Goal: Find specific page/section: Find specific page/section

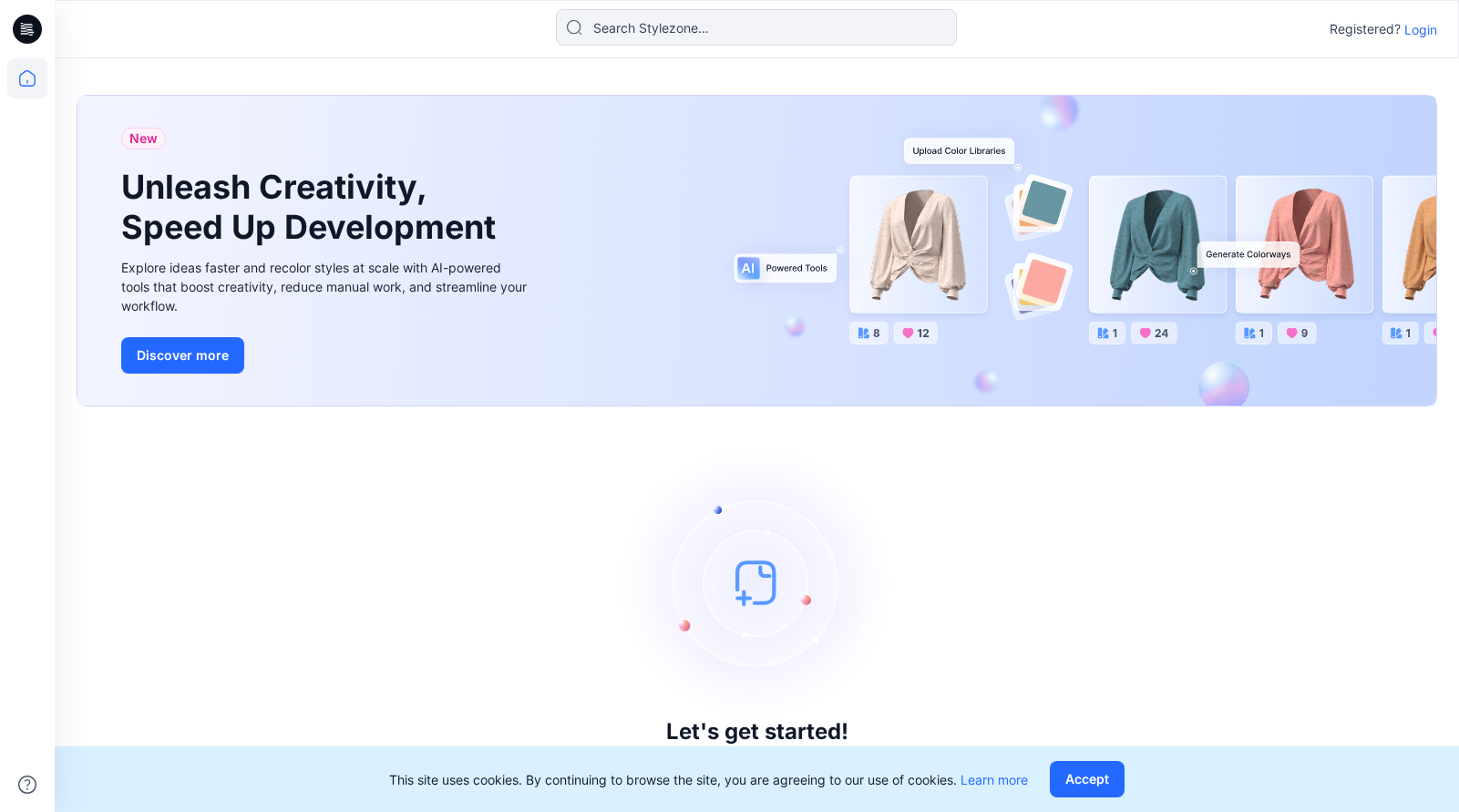
click at [1422, 28] on p "Login" at bounding box center [1421, 29] width 33 height 19
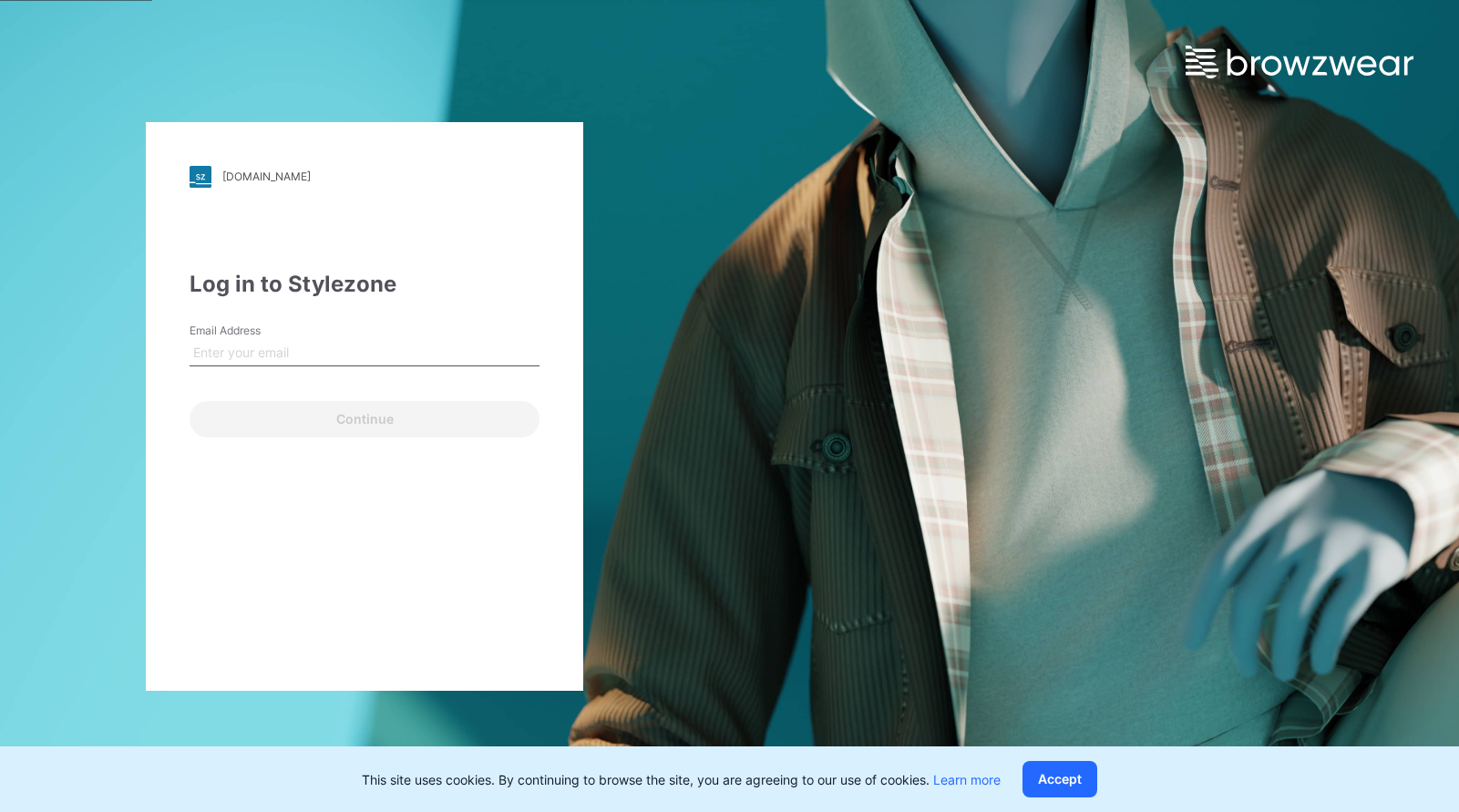
click at [279, 355] on input "Email Address" at bounding box center [364, 353] width 350 height 27
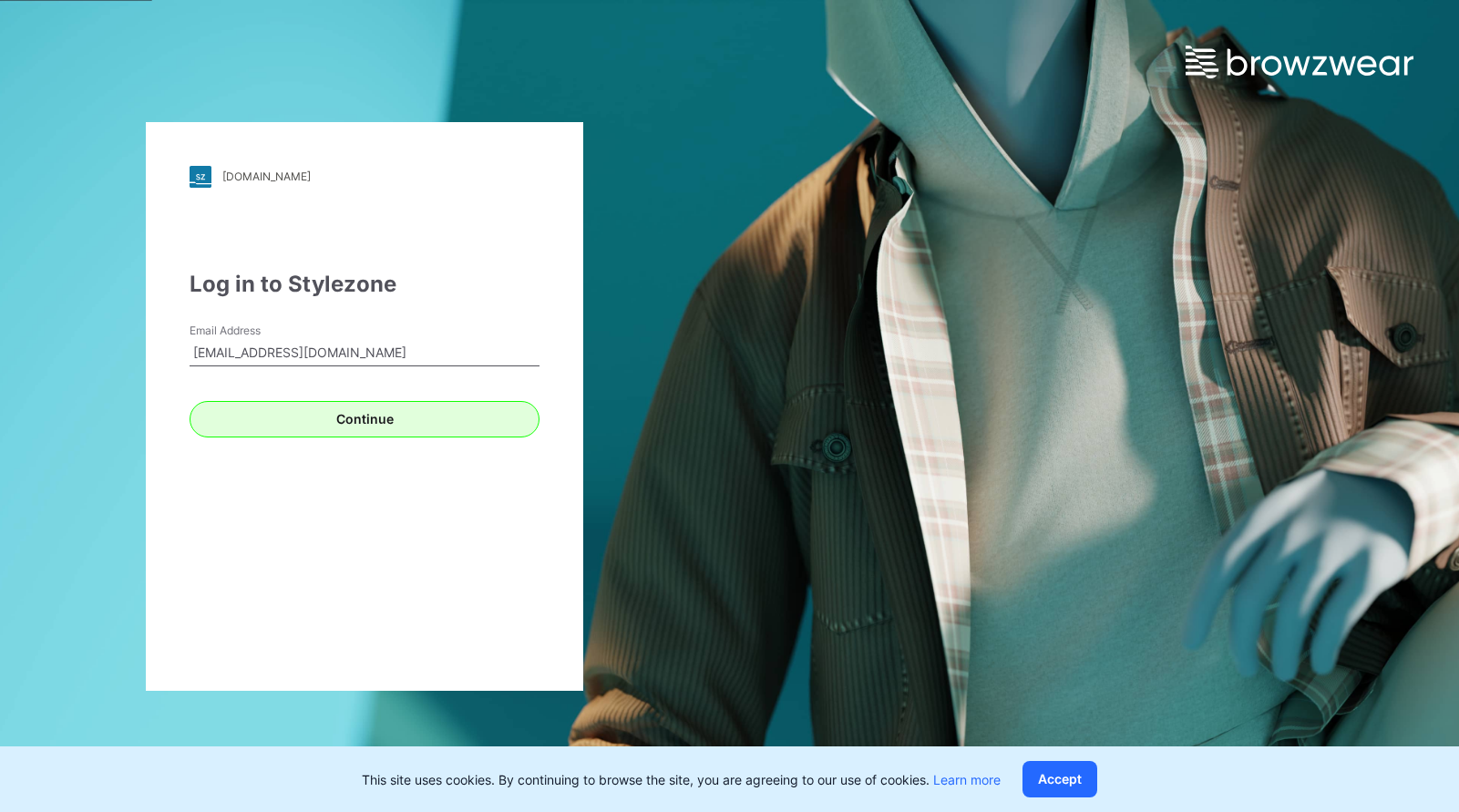
type input "[EMAIL_ADDRESS][DOMAIN_NAME]"
click at [385, 421] on button "Continue" at bounding box center [364, 419] width 350 height 37
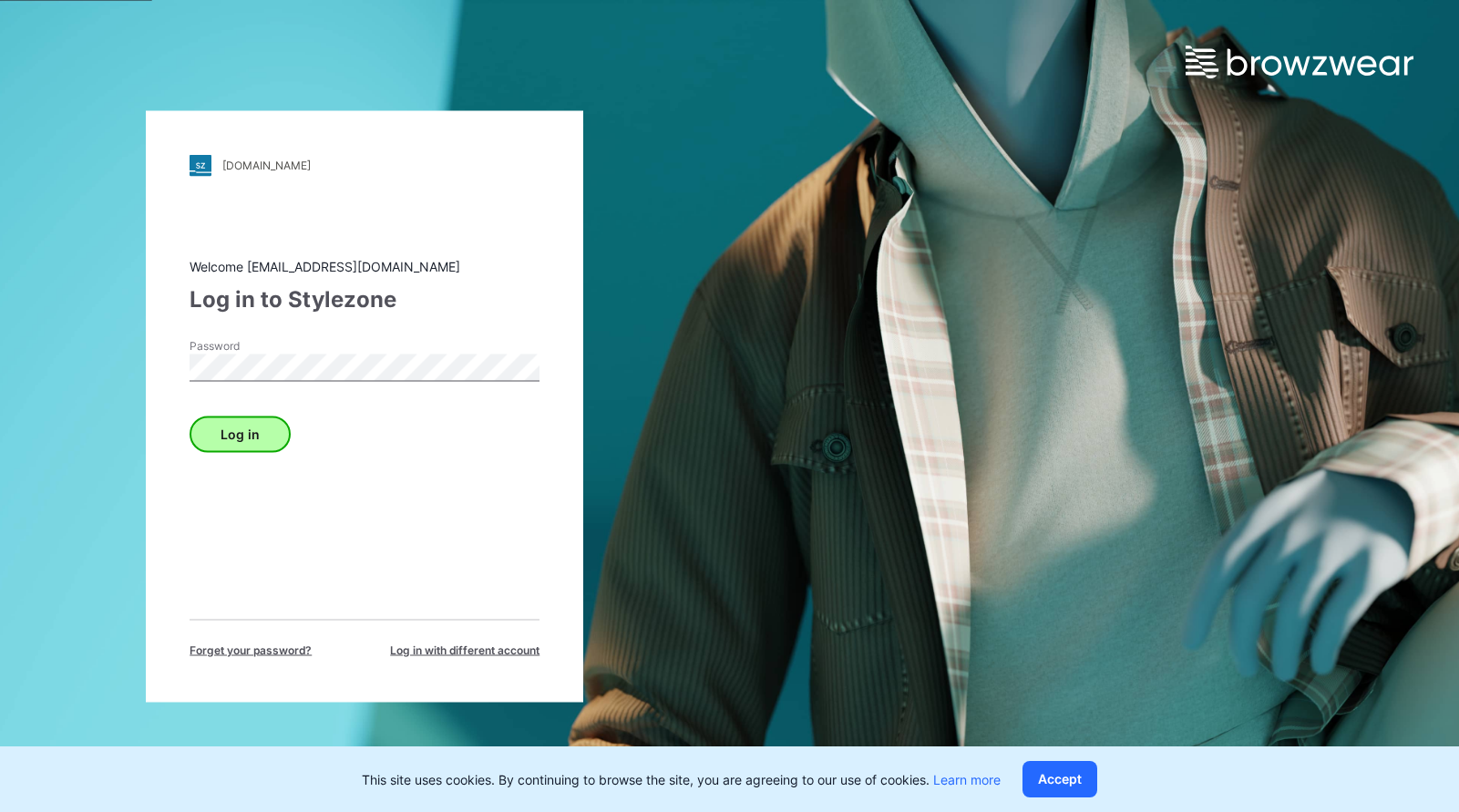
click at [256, 439] on button "Log in" at bounding box center [239, 434] width 101 height 37
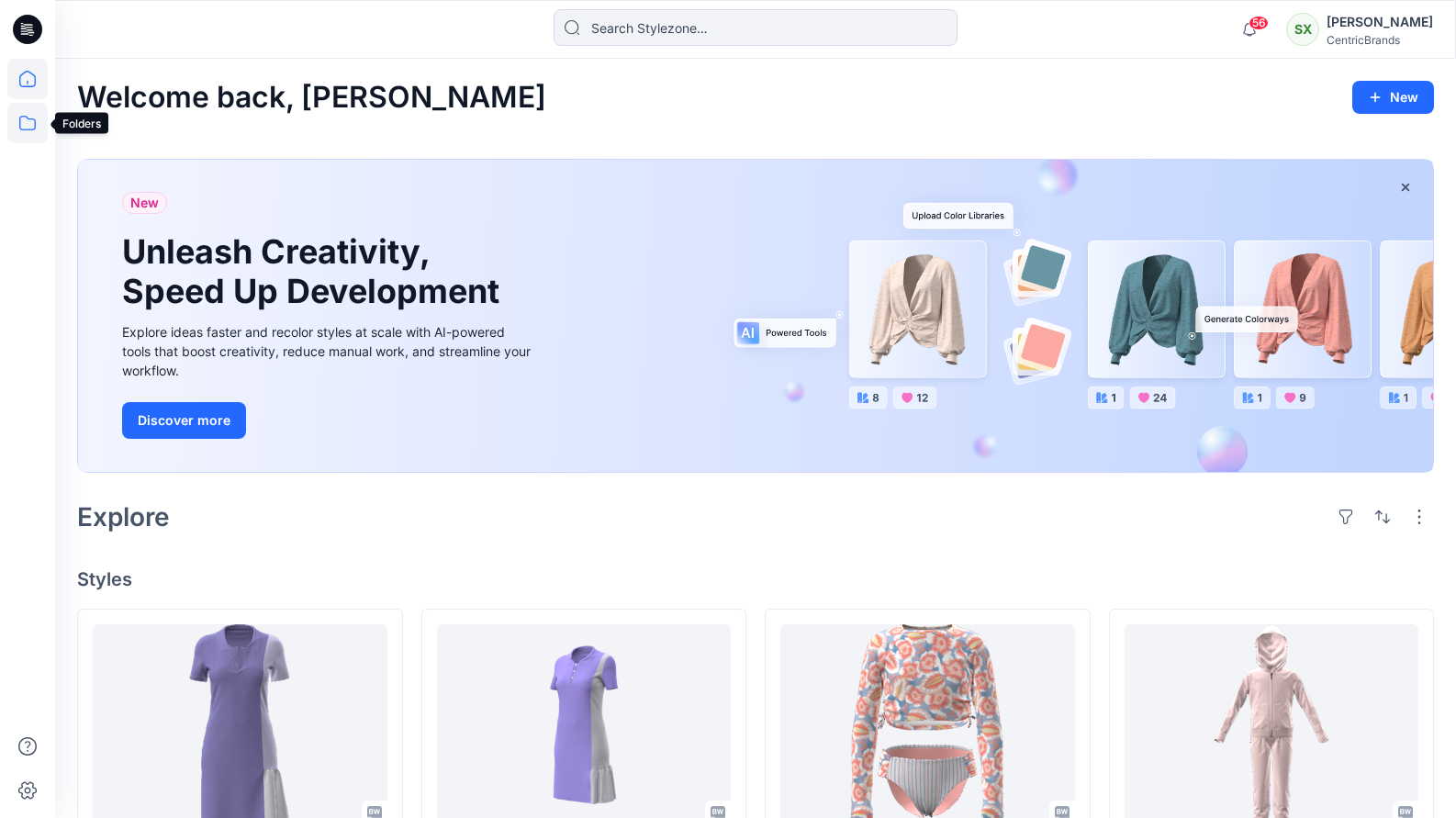
click at [26, 120] on icon at bounding box center [28, 123] width 40 height 40
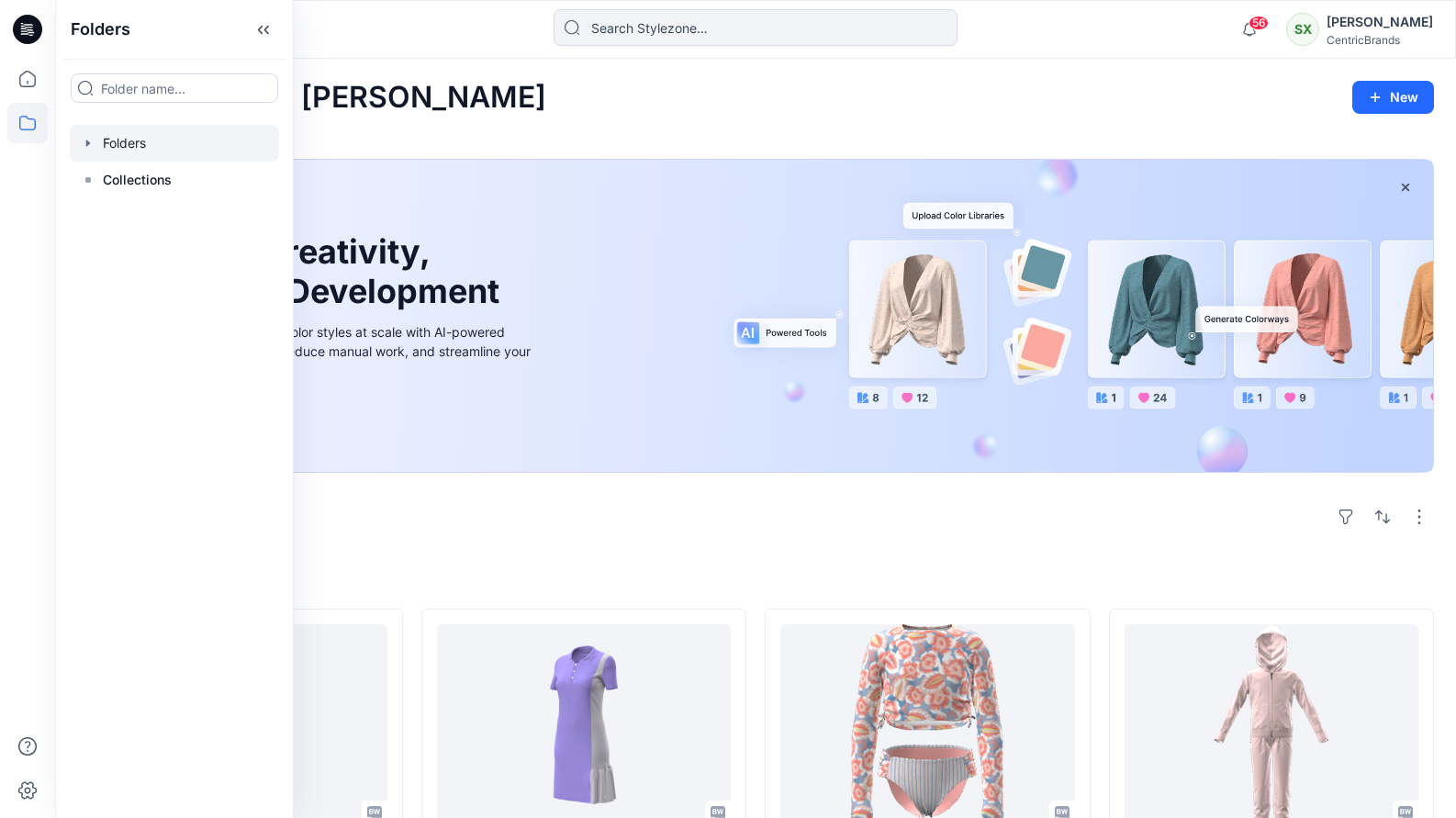
click at [121, 144] on div at bounding box center [174, 144] width 209 height 37
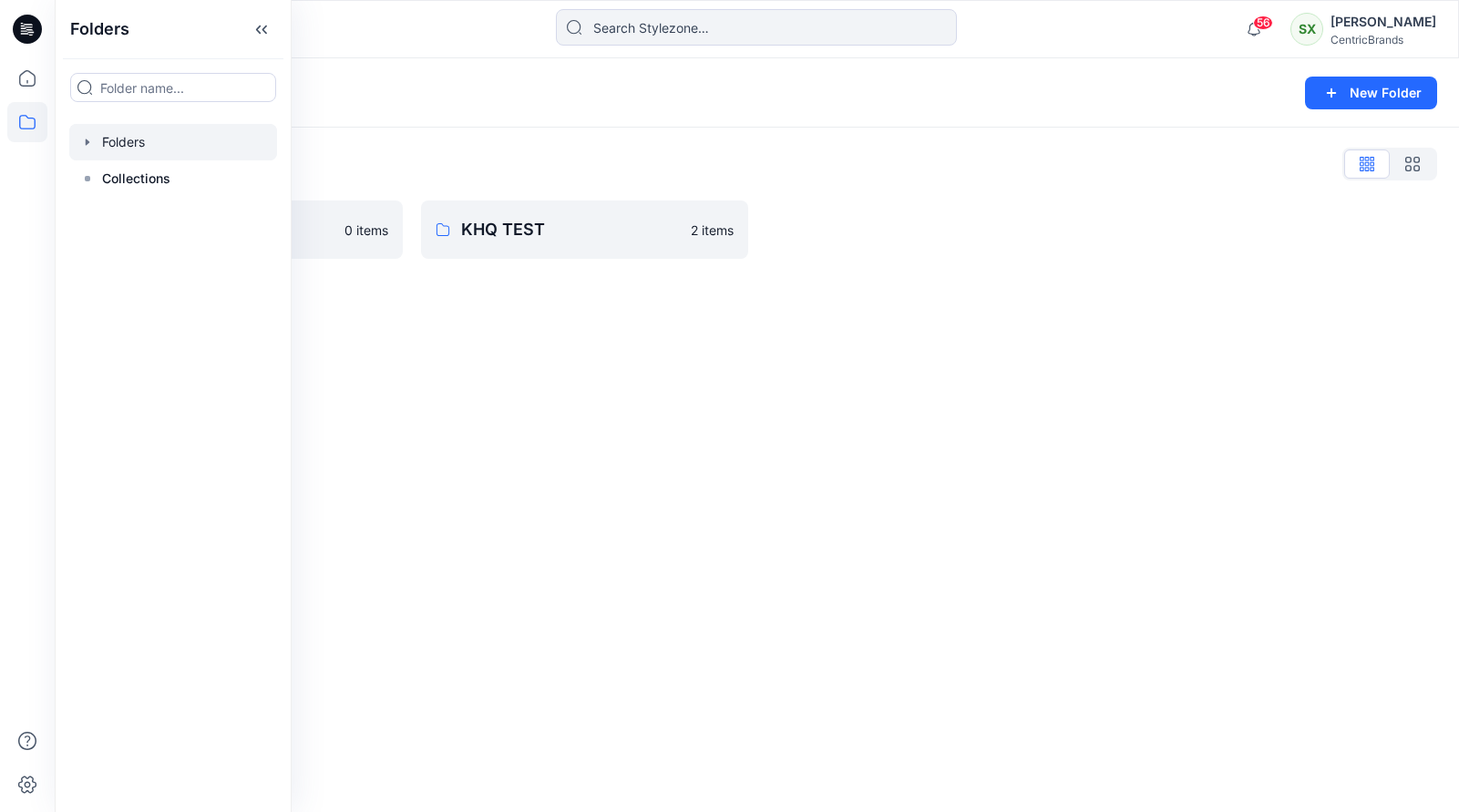
click at [422, 526] on div "Folders New Folder Folders List Certificate Quiz 0 items KHQ TEST 2 items" at bounding box center [756, 435] width 1404 height 754
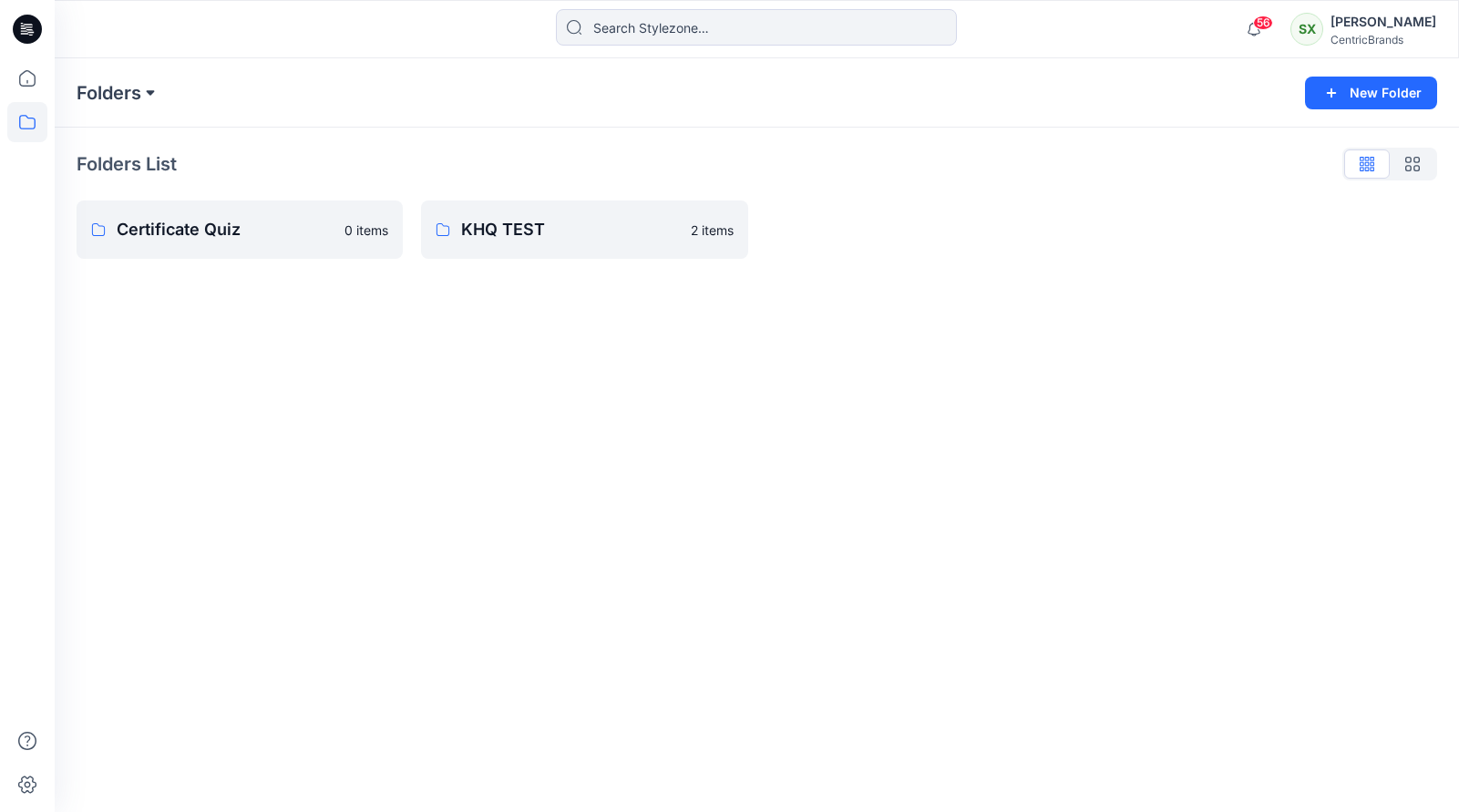
click at [146, 90] on button at bounding box center [151, 93] width 18 height 26
click at [148, 227] on p "Certificate Quiz" at bounding box center [138, 223] width 93 height 22
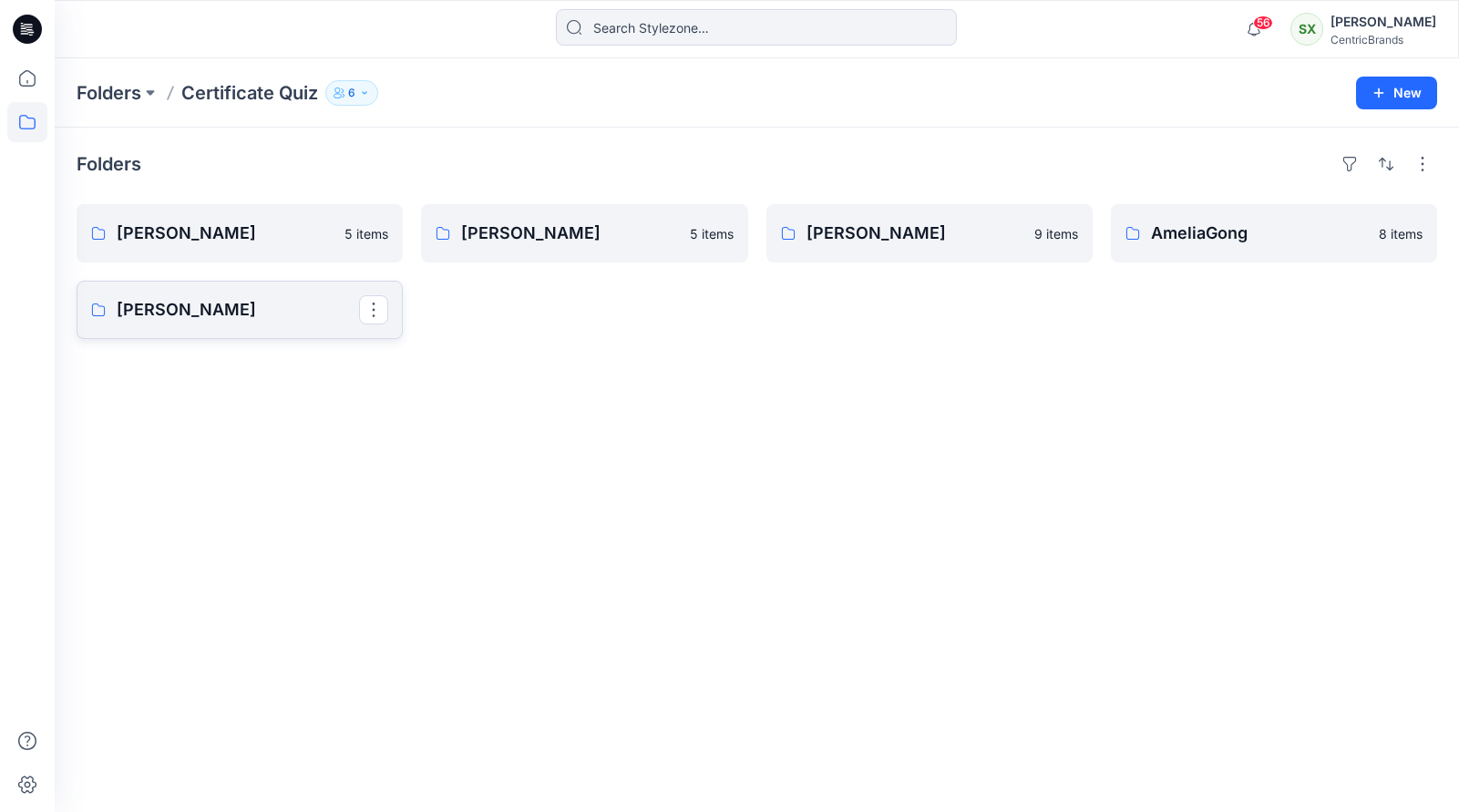
click at [229, 317] on p "[PERSON_NAME]" at bounding box center [238, 310] width 242 height 26
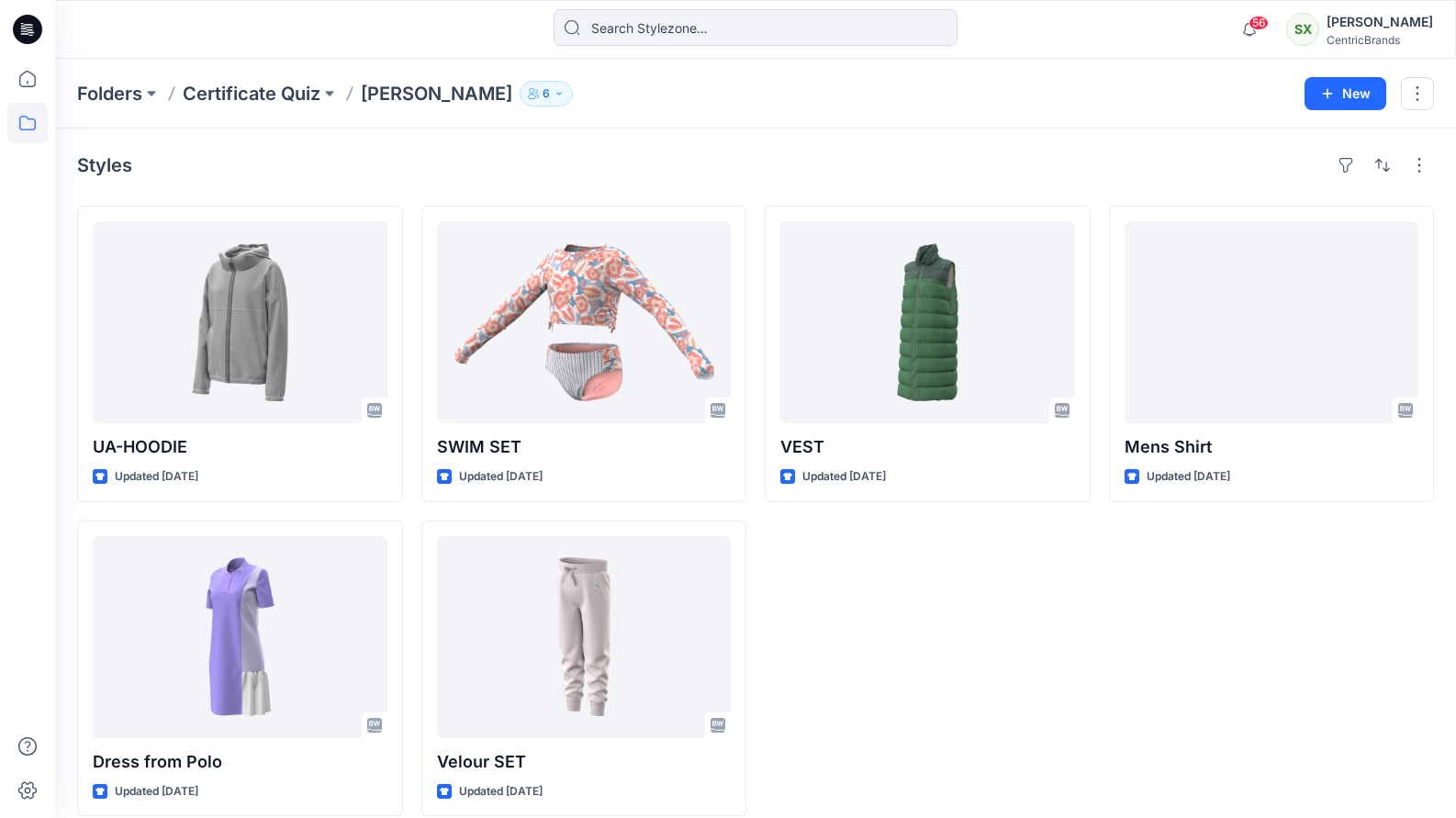
scroll to position [17, 0]
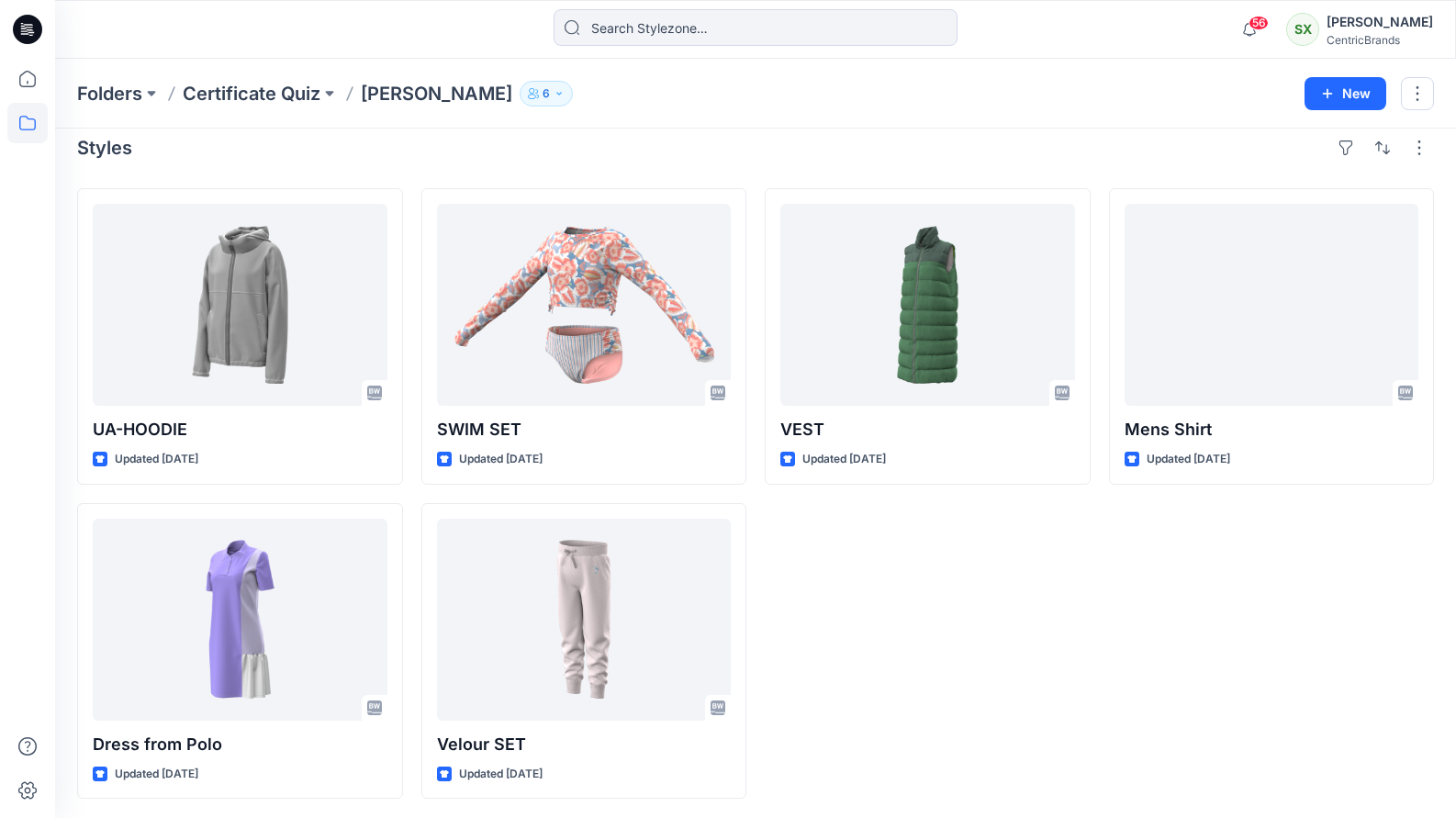
click at [868, 635] on div "VEST Updated [DATE]" at bounding box center [928, 492] width 326 height 610
